Goal: Information Seeking & Learning: Understand process/instructions

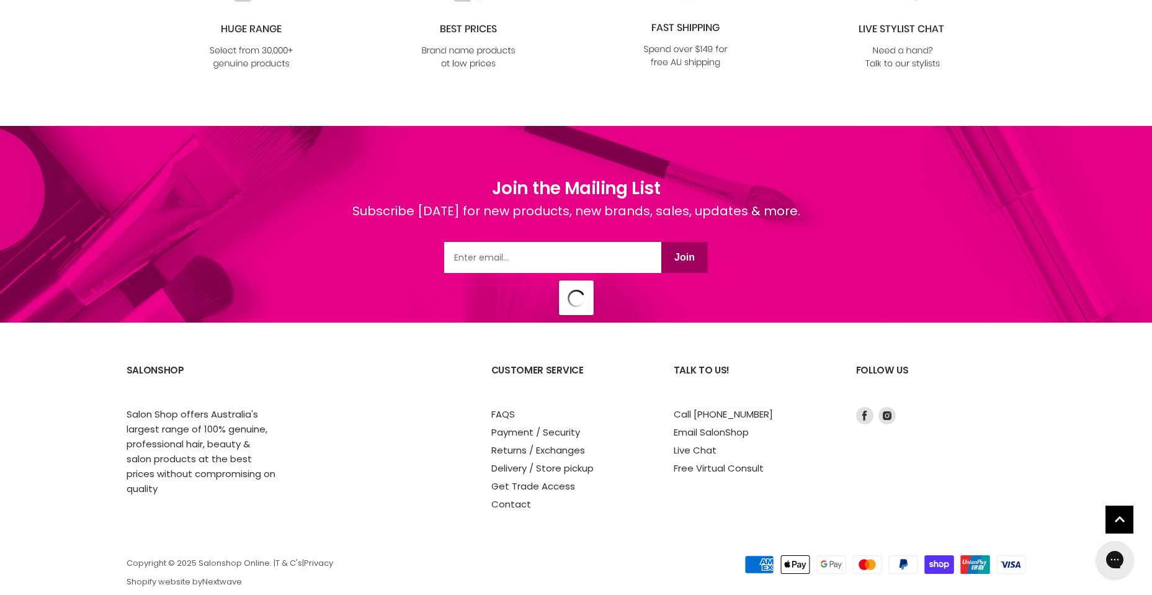
scroll to position [14054, 0]
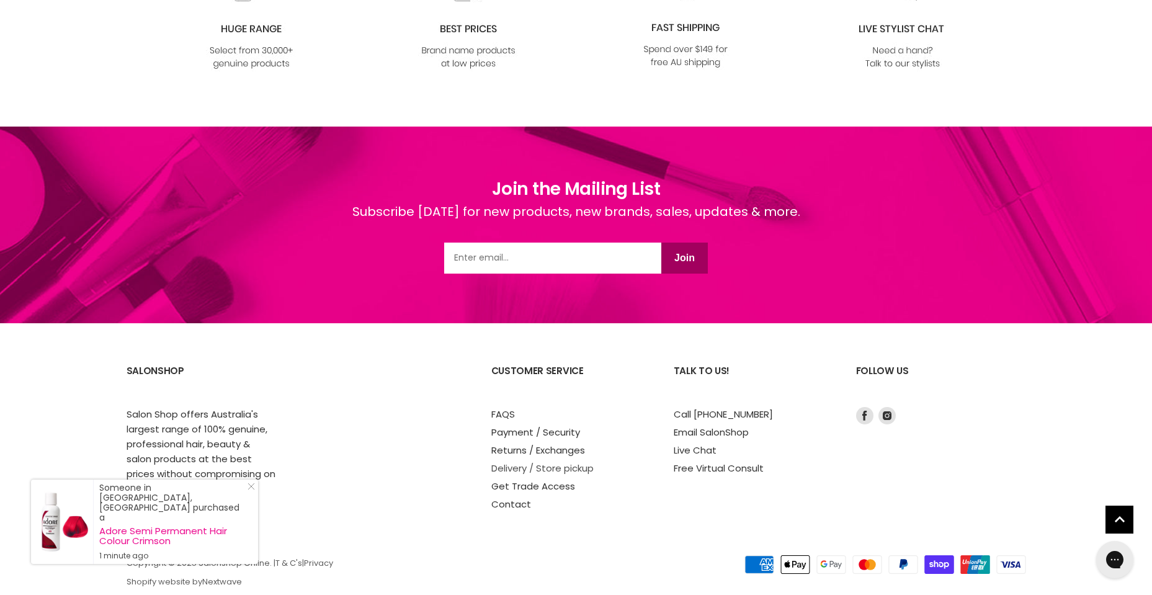
click at [584, 462] on link "Delivery / Store pickup" at bounding box center [542, 468] width 102 height 13
